Goal: Task Accomplishment & Management: Manage account settings

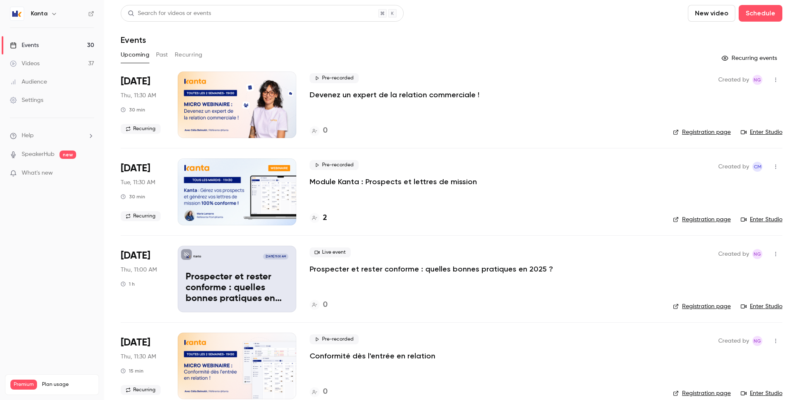
click at [264, 48] on div "Upcoming Past Recurring" at bounding box center [452, 54] width 662 height 13
click at [185, 56] on button "Recurring" at bounding box center [189, 54] width 28 height 13
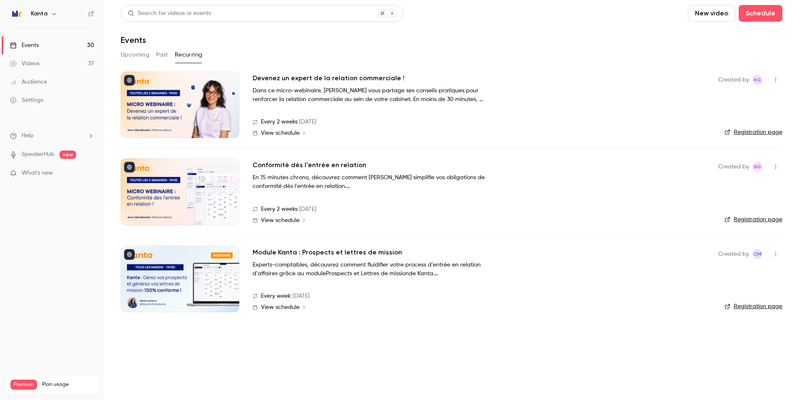
click at [163, 55] on button "Past" at bounding box center [162, 54] width 12 height 13
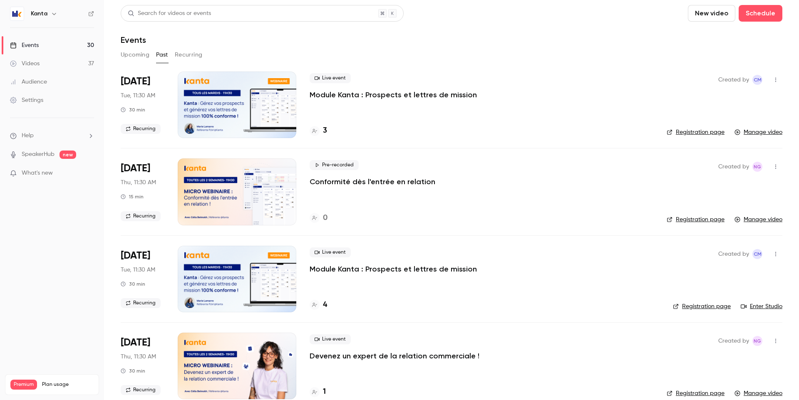
click at [327, 129] on div "3" at bounding box center [482, 130] width 344 height 11
click at [325, 129] on h4 "3" at bounding box center [325, 130] width 4 height 11
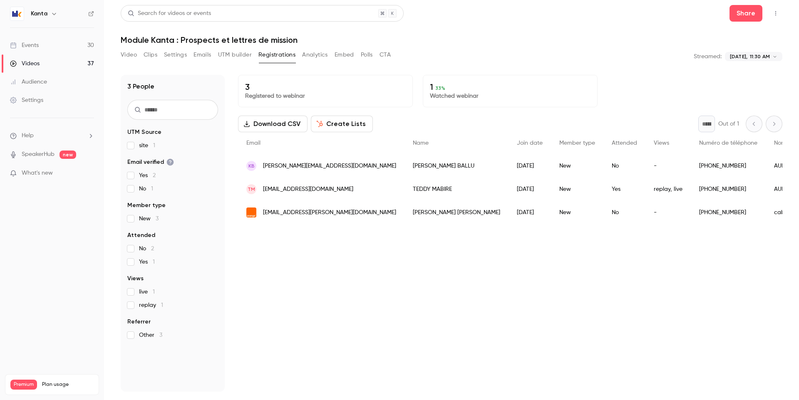
click at [69, 62] on link "Videos 37" at bounding box center [52, 64] width 104 height 18
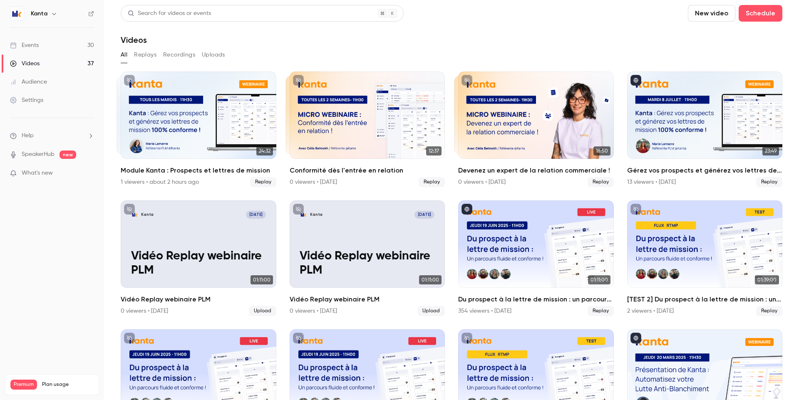
click at [75, 45] on link "Events 30" at bounding box center [52, 45] width 104 height 18
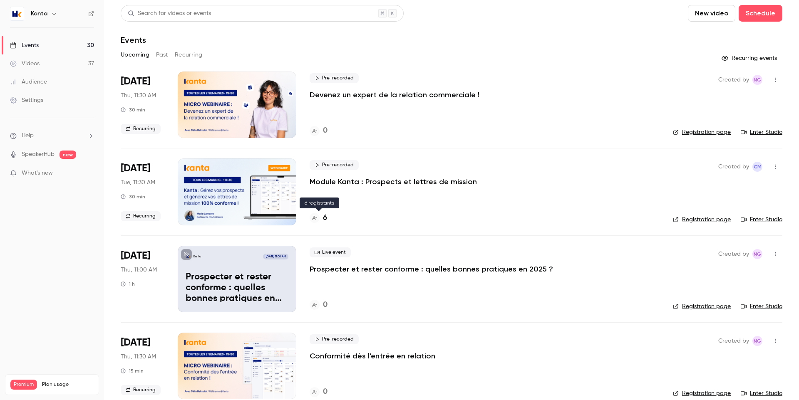
click at [325, 216] on h4 "6" at bounding box center [325, 218] width 4 height 11
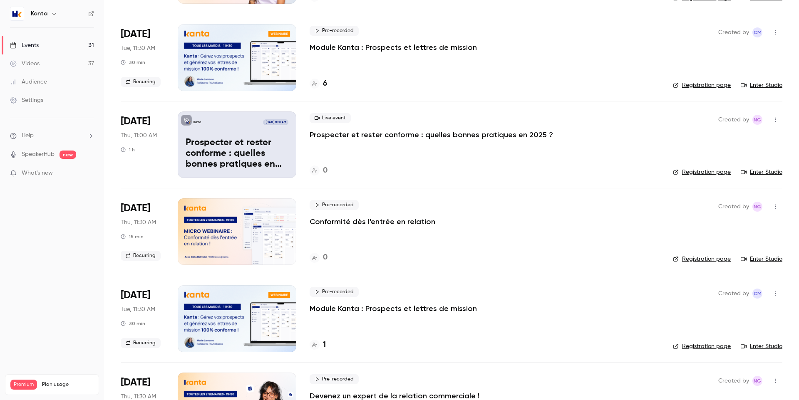
scroll to position [136, 0]
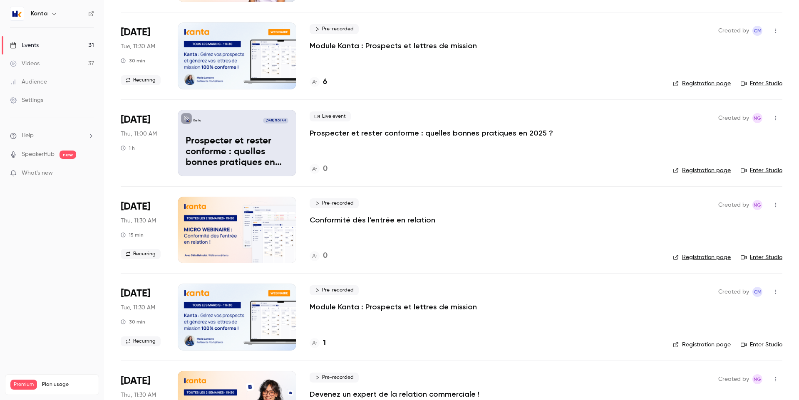
click at [337, 132] on p "Prospecter et rester conforme : quelles bonnes pratiques en 2025 ?" at bounding box center [431, 133] width 243 height 10
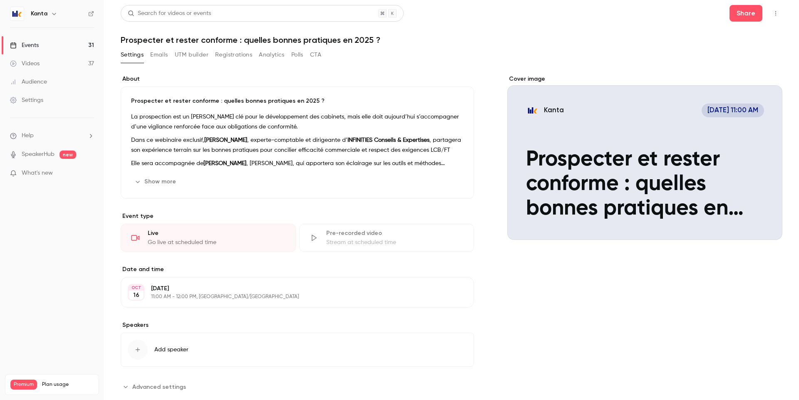
scroll to position [18, 0]
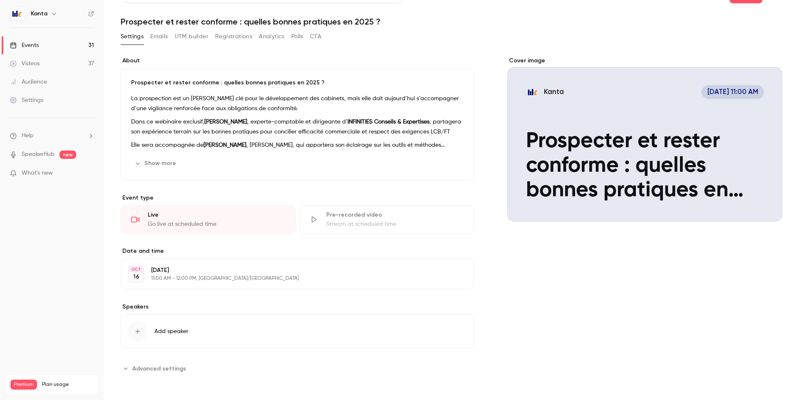
click at [190, 273] on p "[DATE]" at bounding box center [290, 270] width 279 height 8
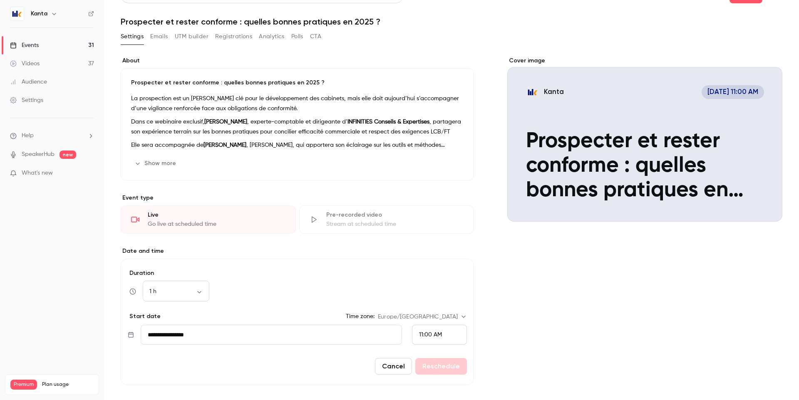
click at [190, 335] on input "**********" at bounding box center [271, 335] width 261 height 20
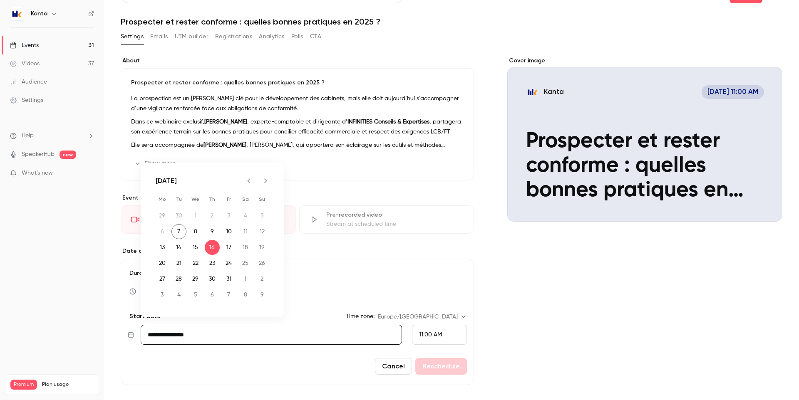
click at [263, 184] on icon "Next month" at bounding box center [265, 181] width 10 height 10
click at [211, 263] on button "20" at bounding box center [212, 263] width 15 height 15
type input "**********"
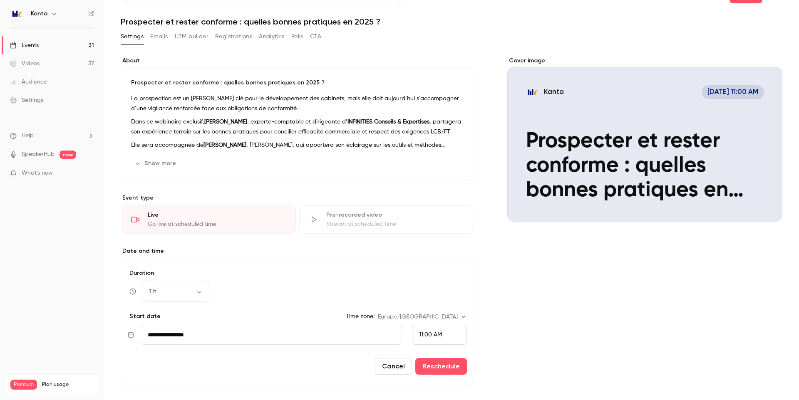
click at [430, 337] on span "11:00 AM" at bounding box center [430, 335] width 23 height 6
click at [436, 292] on span "11:30 AM" at bounding box center [427, 295] width 22 height 6
click at [441, 367] on button "Reschedule" at bounding box center [441, 366] width 52 height 17
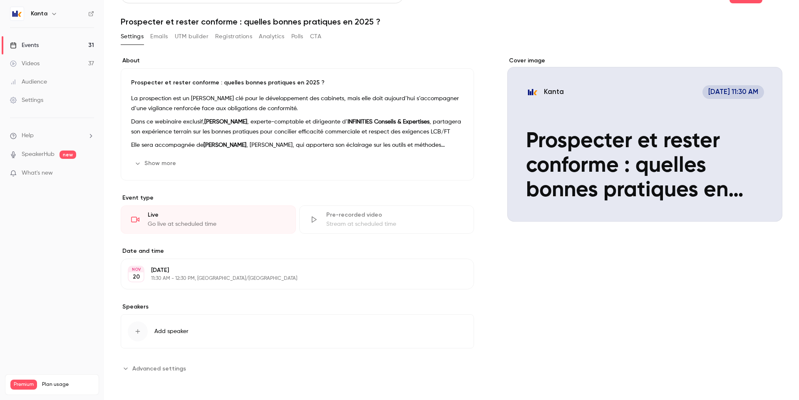
scroll to position [0, 0]
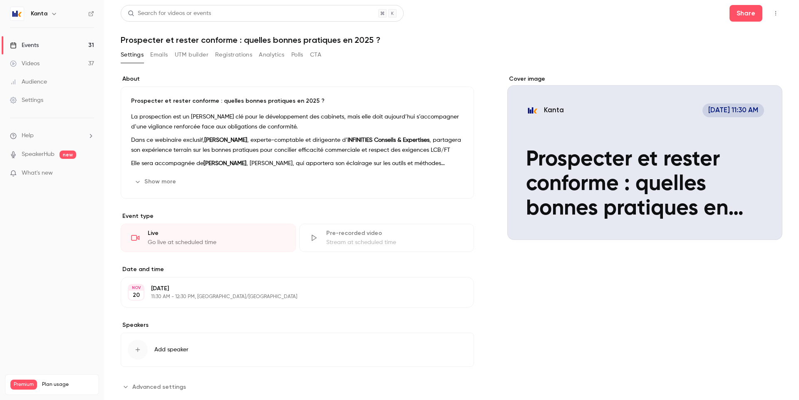
click at [73, 44] on link "Events 31" at bounding box center [52, 45] width 104 height 18
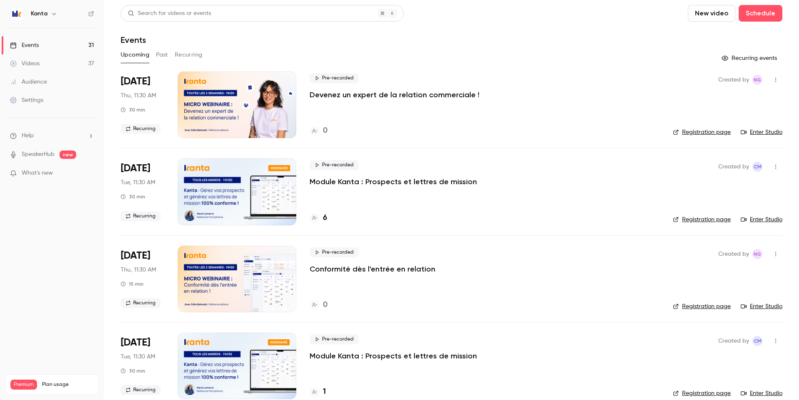
click at [117, 80] on main "Search for videos or events New video Schedule Events Upcoming Past Recurring R…" at bounding box center [451, 200] width 695 height 400
